Goal: Find specific page/section: Find specific page/section

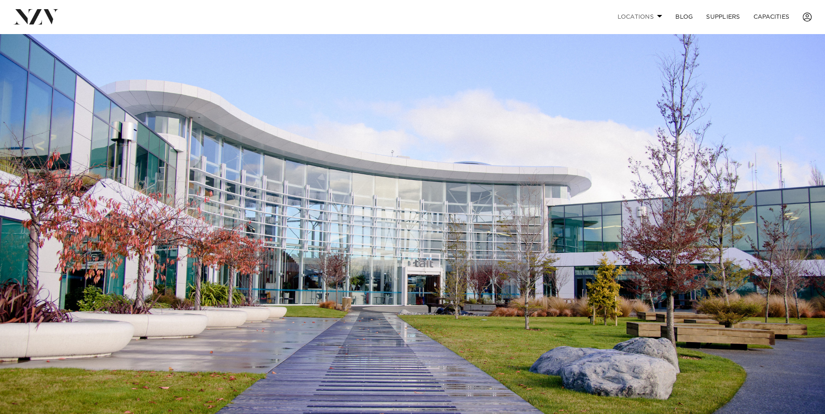
click at [648, 15] on link "Locations" at bounding box center [639, 17] width 58 height 18
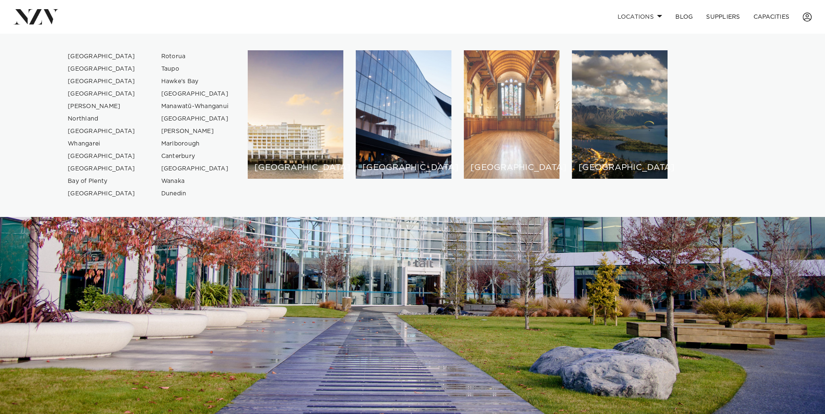
click at [514, 141] on div "[GEOGRAPHIC_DATA]" at bounding box center [512, 114] width 96 height 128
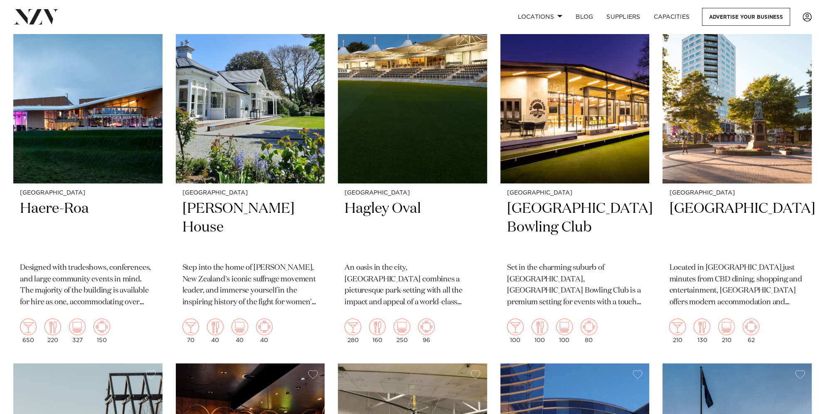
scroll to position [1164, 0]
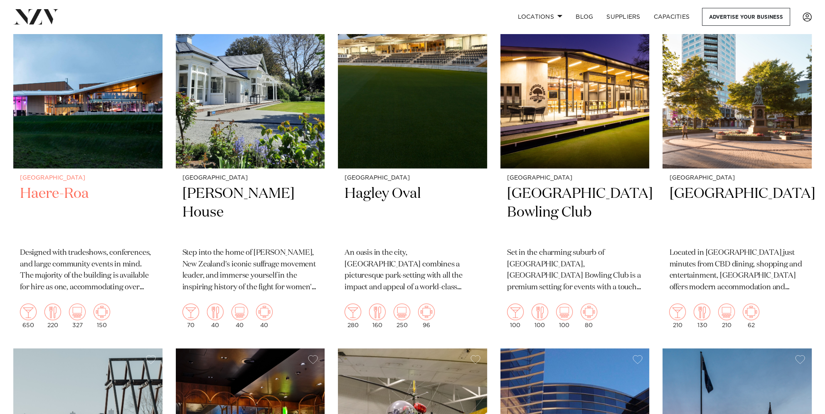
click at [60, 196] on h2 "Haere-Roa" at bounding box center [88, 213] width 136 height 56
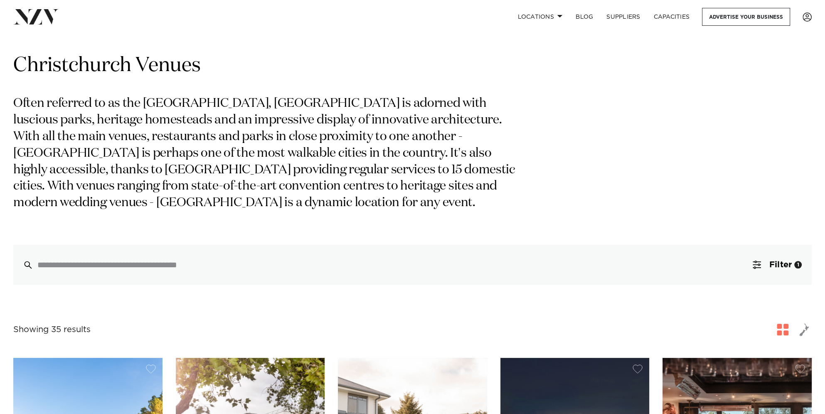
scroll to position [0, 0]
